Goal: Task Accomplishment & Management: Use online tool/utility

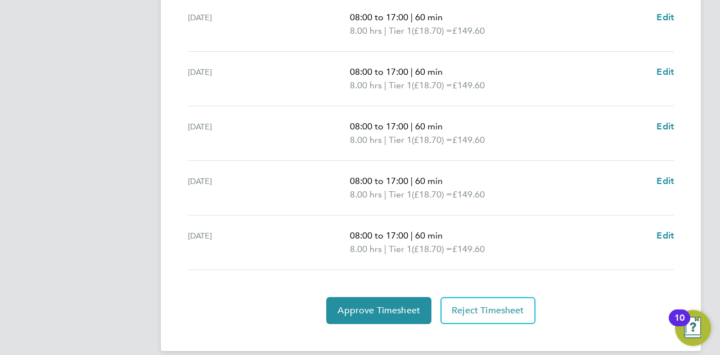
scroll to position [465, 0]
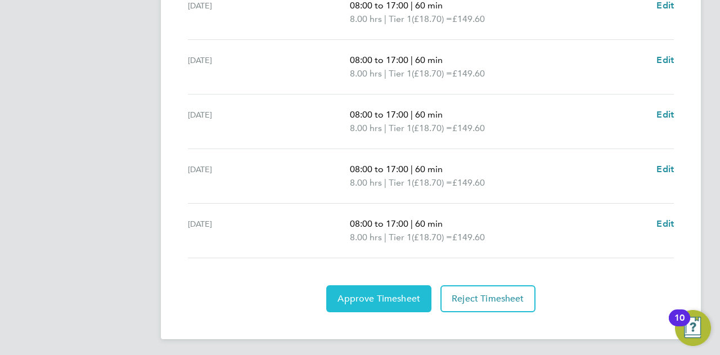
click at [382, 298] on span "Approve Timesheet" at bounding box center [378, 298] width 83 height 11
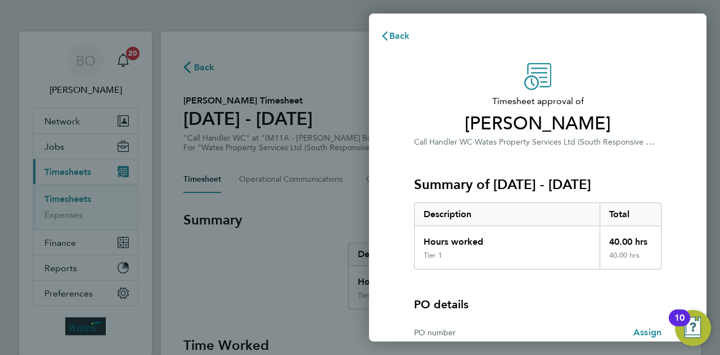
click at [597, 161] on div "Summary of 13 - 19 Sep 2025 Description Total Hours worked 40.00 hrs Tier 1 40.…" at bounding box center [537, 208] width 247 height 121
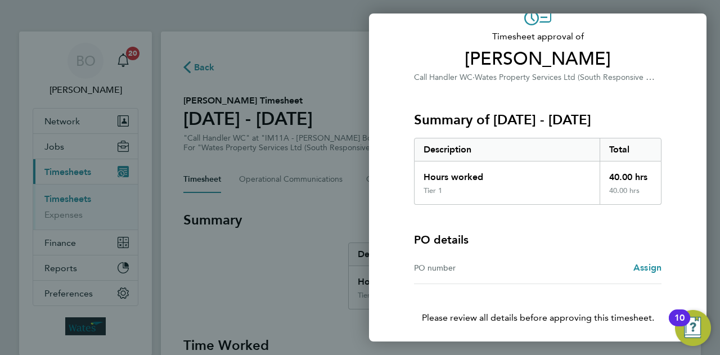
scroll to position [105, 0]
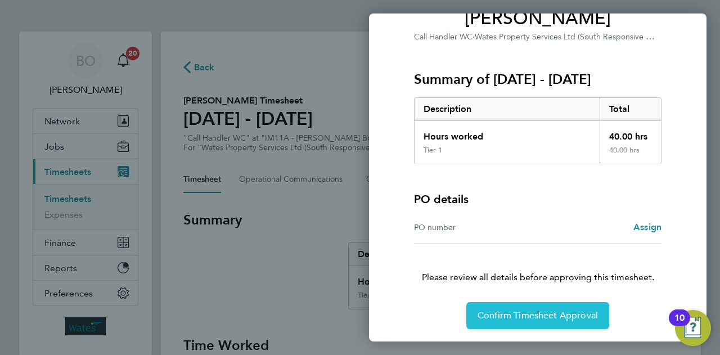
click at [560, 310] on span "Confirm Timesheet Approval" at bounding box center [538, 315] width 120 height 11
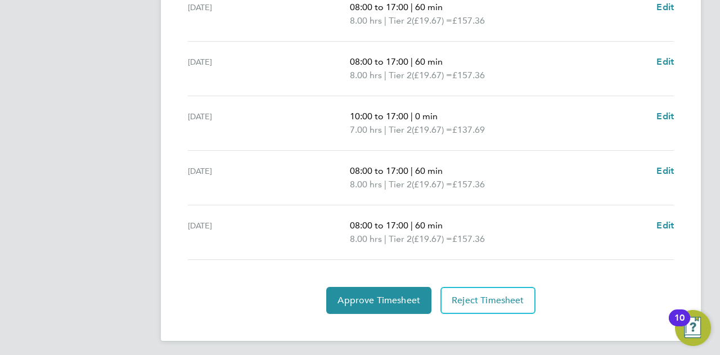
scroll to position [465, 0]
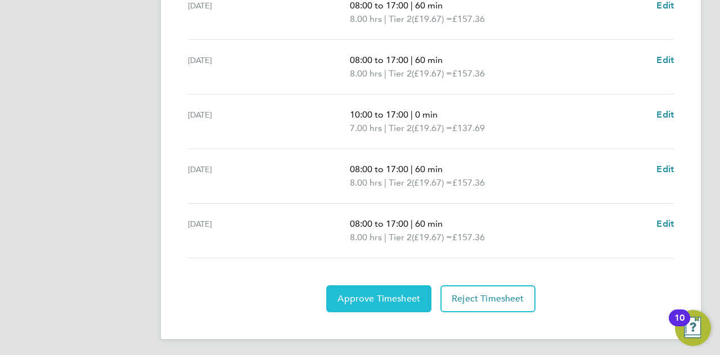
click at [384, 300] on span "Approve Timesheet" at bounding box center [378, 298] width 83 height 11
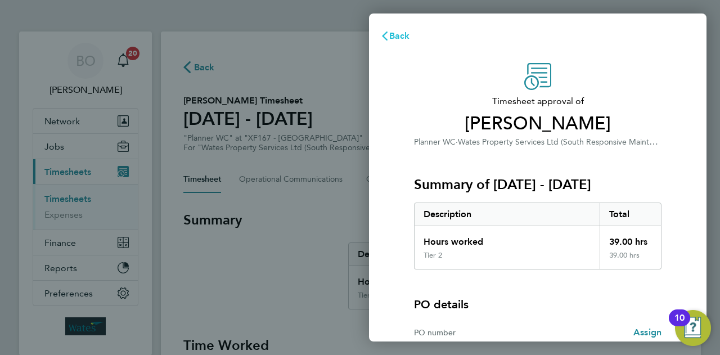
click at [390, 36] on span "Back" at bounding box center [399, 35] width 21 height 11
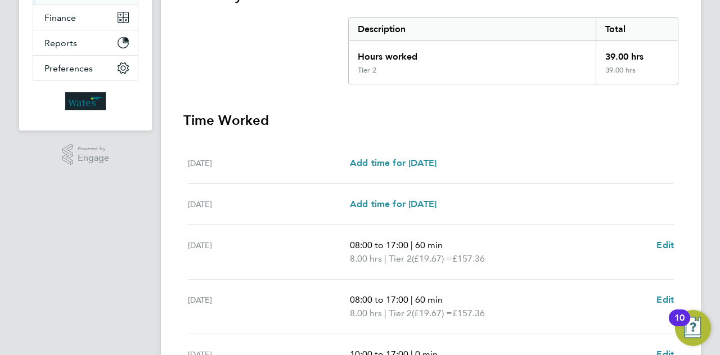
scroll to position [202, 0]
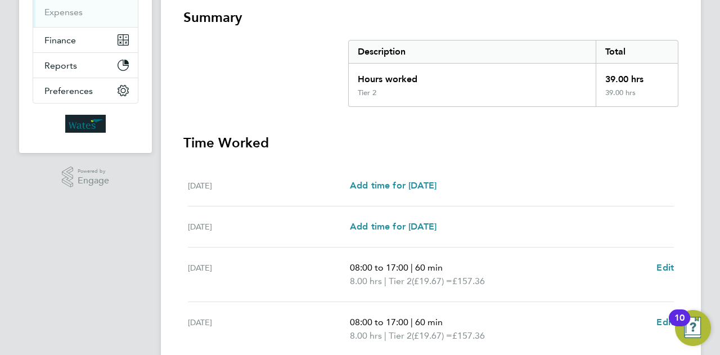
click at [502, 139] on h3 "Time Worked" at bounding box center [430, 143] width 495 height 18
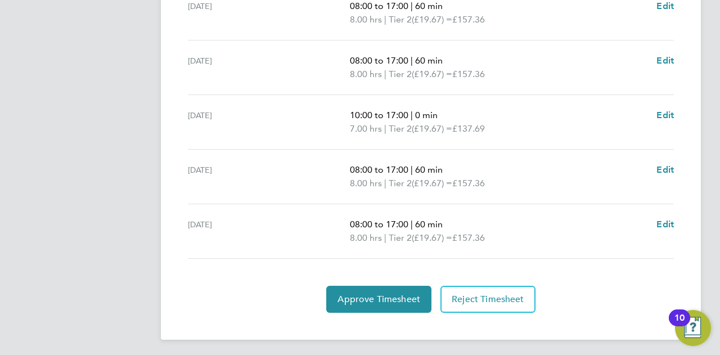
scroll to position [465, 0]
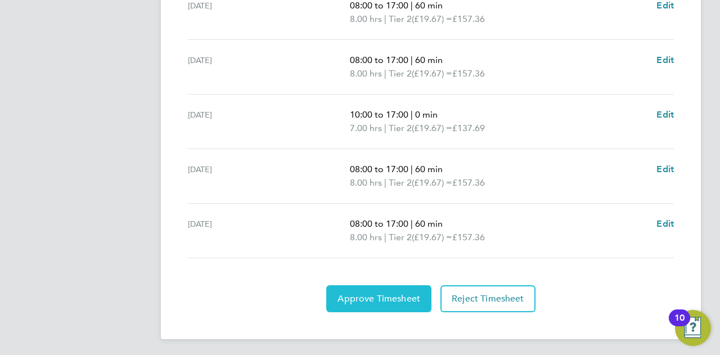
click at [384, 293] on span "Approve Timesheet" at bounding box center [378, 298] width 83 height 11
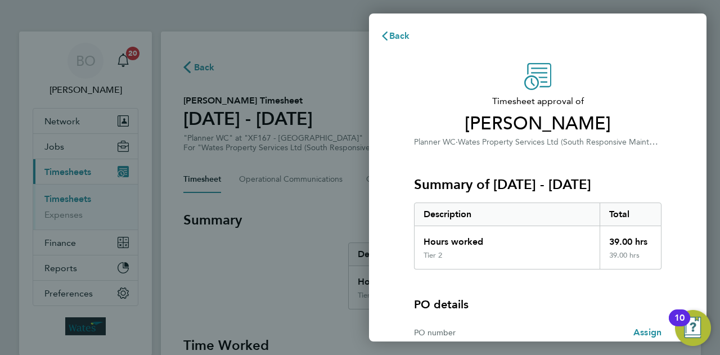
click at [460, 68] on div "Timesheet approval of [PERSON_NAME] WC · Wates Property Services Ltd (South Res…" at bounding box center [537, 105] width 247 height 85
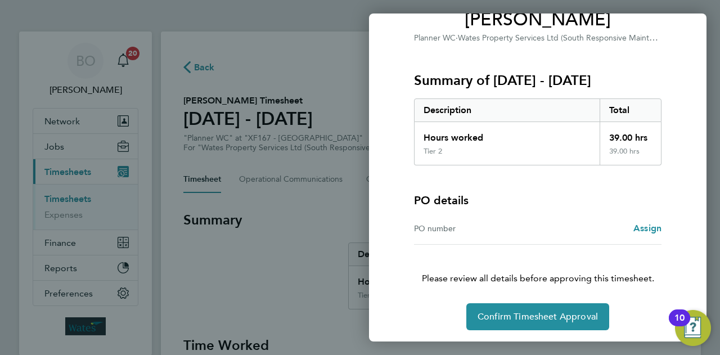
scroll to position [105, 0]
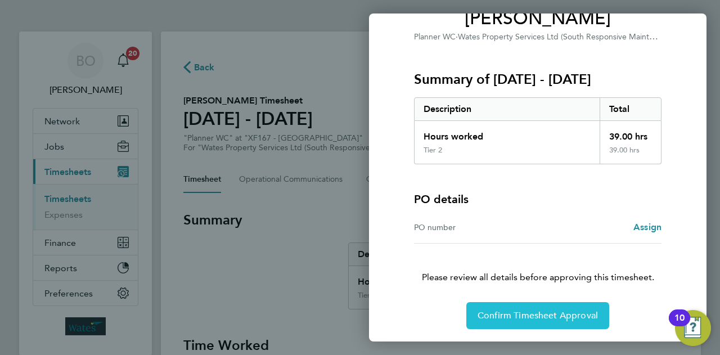
click at [508, 317] on span "Confirm Timesheet Approval" at bounding box center [538, 315] width 120 height 11
